Goal: Check status

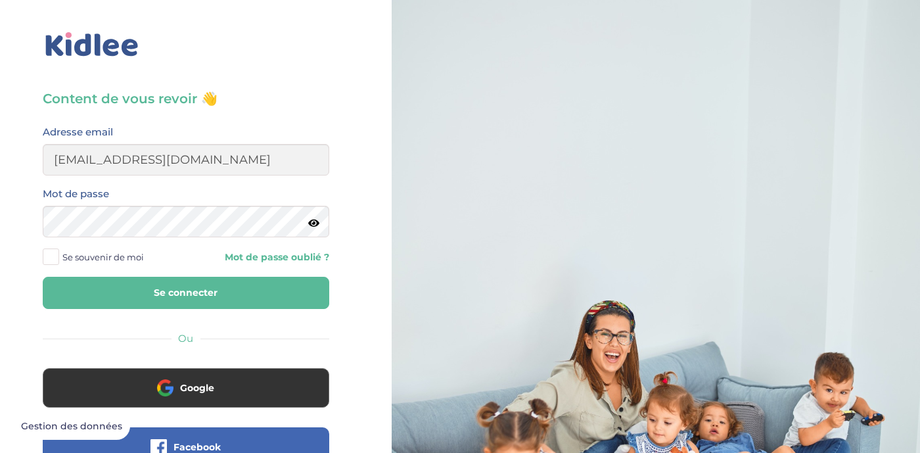
click at [204, 303] on button "Se connecter" at bounding box center [186, 293] width 286 height 32
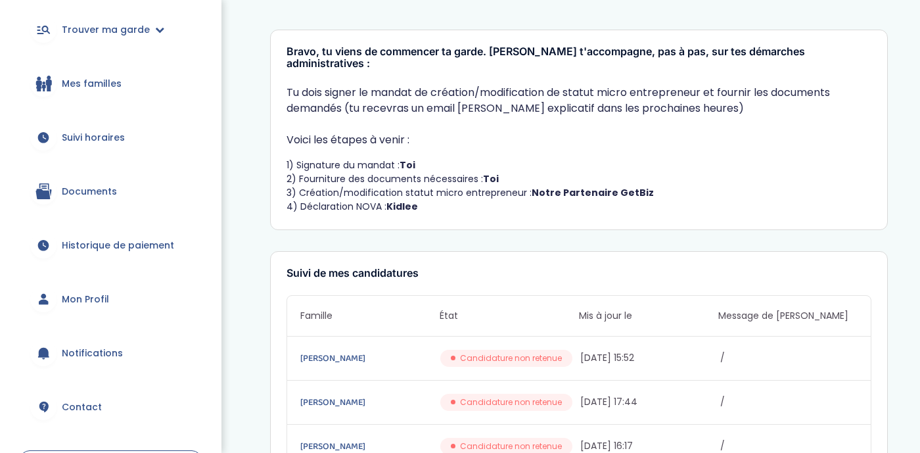
scroll to position [161, 0]
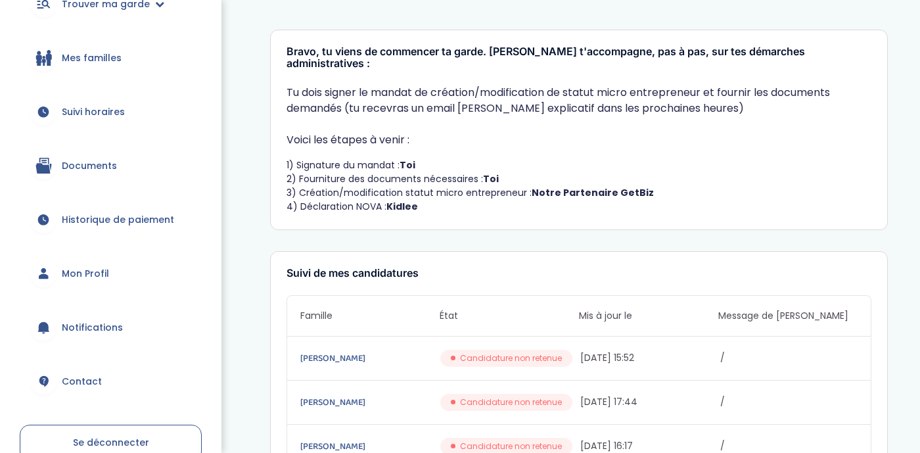
click at [143, 112] on link "Suivi horaires" at bounding box center [111, 111] width 182 height 47
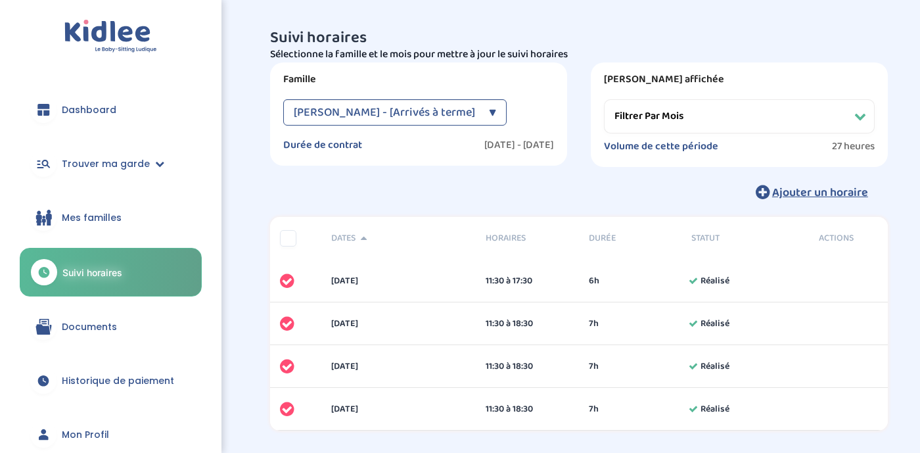
select select "[DATE]"
